Goal: Task Accomplishment & Management: Complete application form

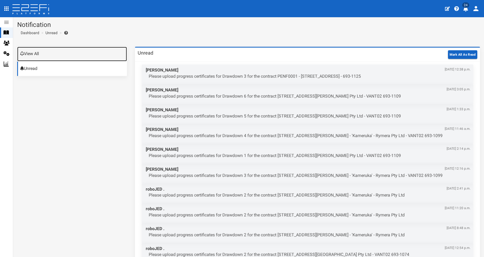
click at [41, 54] on link "View All" at bounding box center [72, 54] width 110 height 15
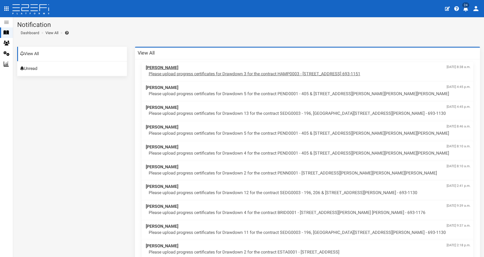
click at [290, 77] on div "Dan Ritchie Sept. 16, 2025, 8:38 a.m. Please upload progress certificates for D…" at bounding box center [308, 71] width 330 height 18
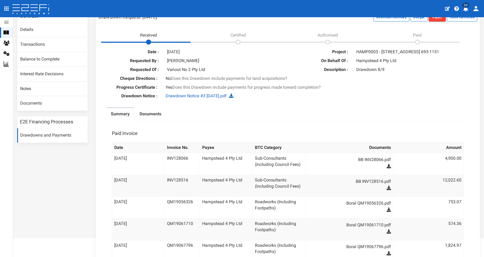
scroll to position [33, 0]
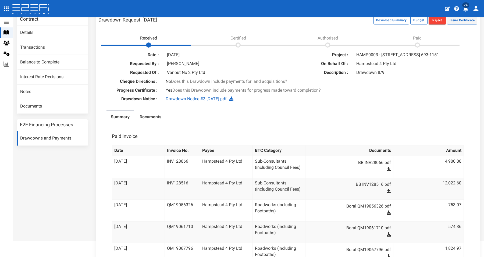
click at [463, 22] on button "Issue Certificate" at bounding box center [462, 20] width 30 height 9
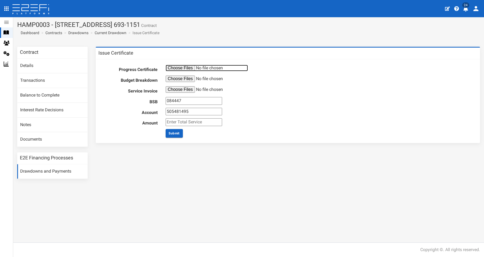
click at [183, 69] on input "file" at bounding box center [207, 68] width 82 height 6
type input "C:\fakepath\Progress Certificate 2.pdf"
click at [180, 77] on input "file" at bounding box center [207, 79] width 82 height 6
type input "C:\fakepath\B4869 Budget Breakdown.pdf"
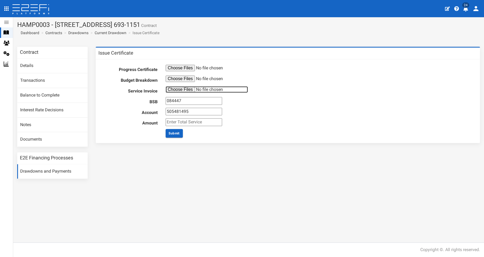
click at [176, 91] on input "file" at bounding box center [207, 89] width 82 height 6
type input "C:\fakepath\JFP Invoice #B4869E_AUD - Hampstead 4 Pty Ltd - MD2 Inv.84433 - Sep…"
click at [183, 121] on input "number" at bounding box center [194, 122] width 56 height 8
type input "1980"
click at [180, 132] on button "Submit" at bounding box center [174, 133] width 17 height 9
